Goal: Transaction & Acquisition: Purchase product/service

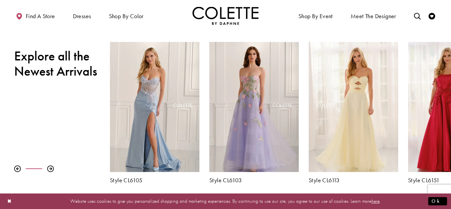
scroll to position [215, 0]
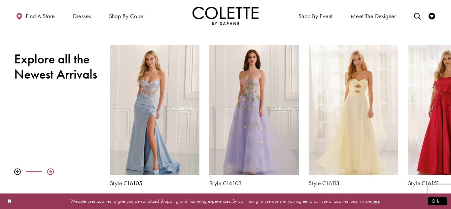
click at [51, 170] on div at bounding box center [50, 171] width 7 height 7
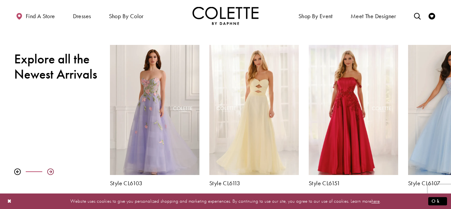
click at [51, 170] on div at bounding box center [50, 171] width 7 height 7
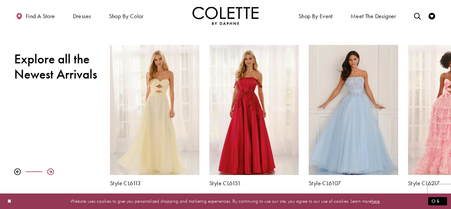
click at [51, 170] on div at bounding box center [50, 171] width 7 height 7
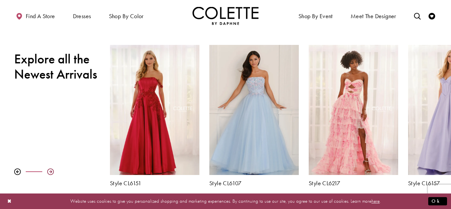
click at [51, 170] on div at bounding box center [50, 171] width 7 height 7
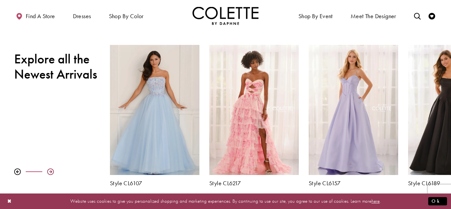
click at [51, 170] on div at bounding box center [50, 171] width 7 height 7
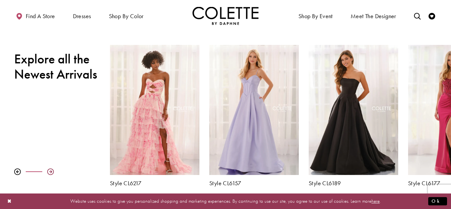
click at [51, 170] on div at bounding box center [50, 171] width 7 height 7
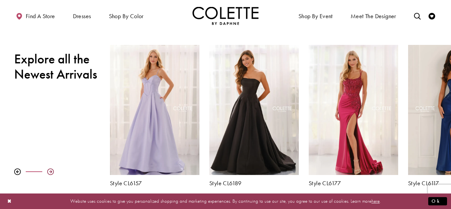
click at [51, 170] on div at bounding box center [50, 171] width 7 height 7
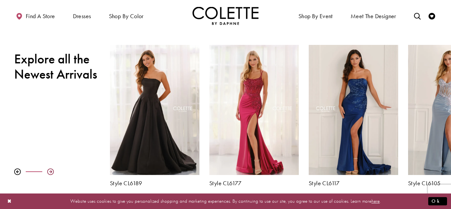
click at [51, 170] on div at bounding box center [50, 171] width 7 height 7
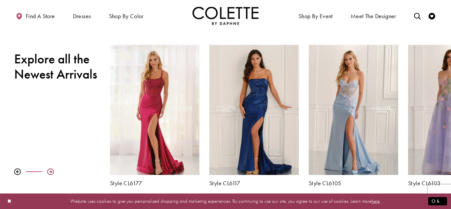
click at [51, 170] on div at bounding box center [50, 171] width 7 height 7
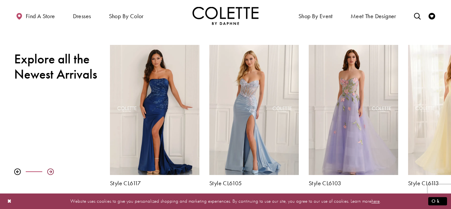
click at [51, 174] on div at bounding box center [50, 171] width 7 height 7
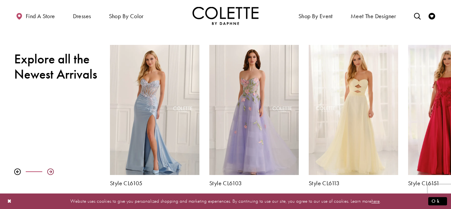
click at [51, 174] on div at bounding box center [50, 171] width 7 height 7
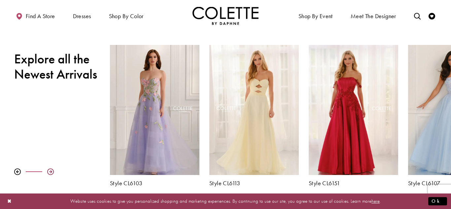
click at [51, 174] on div at bounding box center [50, 171] width 7 height 7
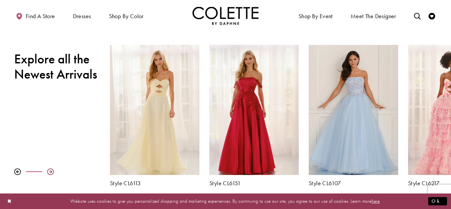
click at [51, 174] on div at bounding box center [50, 171] width 7 height 7
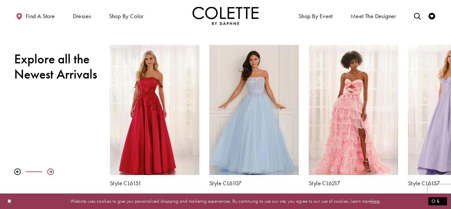
click at [51, 174] on div at bounding box center [50, 171] width 7 height 7
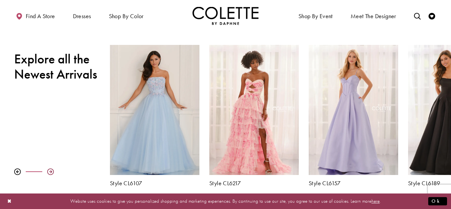
click at [51, 174] on div at bounding box center [50, 171] width 7 height 7
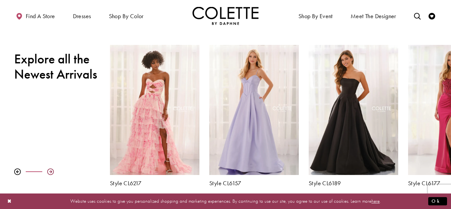
click at [51, 174] on div at bounding box center [50, 171] width 7 height 7
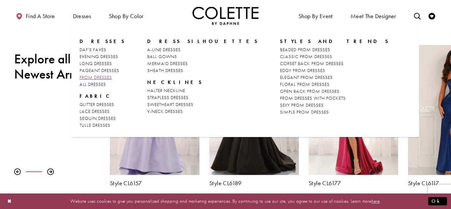
click at [95, 76] on span "PROM DRESSES" at bounding box center [96, 77] width 32 height 6
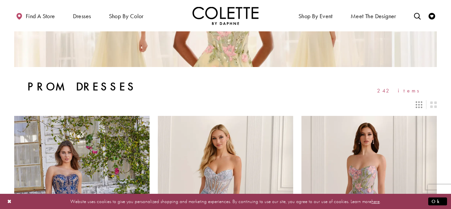
scroll to position [84, 0]
